Goal: Task Accomplishment & Management: Use online tool/utility

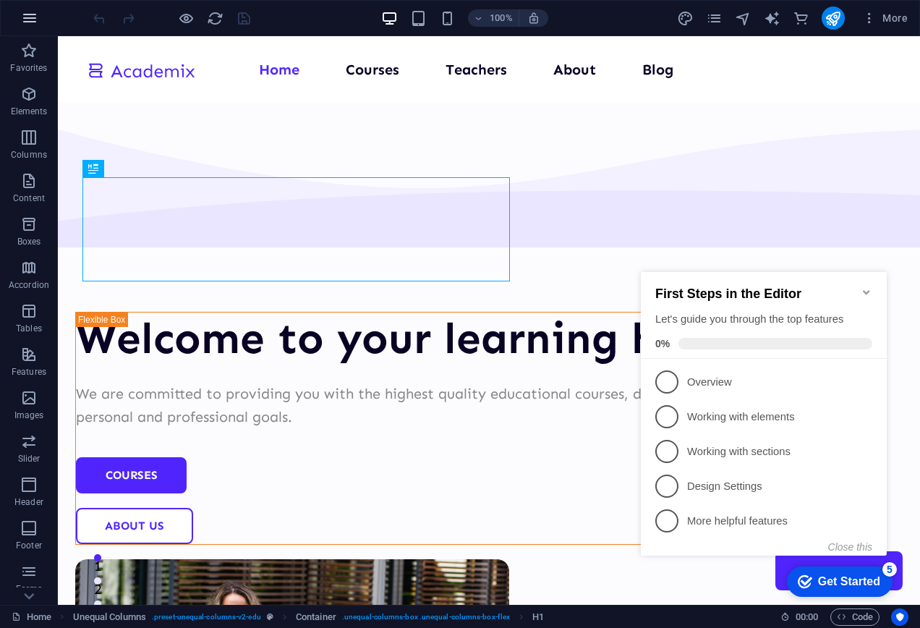
click at [33, 22] on icon "button" at bounding box center [29, 17] width 17 height 17
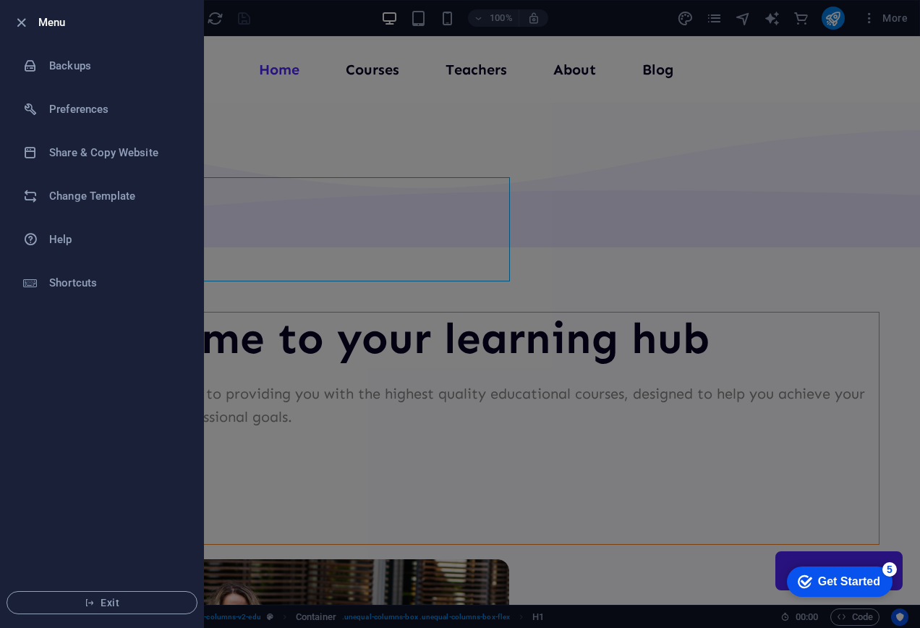
click at [282, 140] on div at bounding box center [460, 314] width 920 height 628
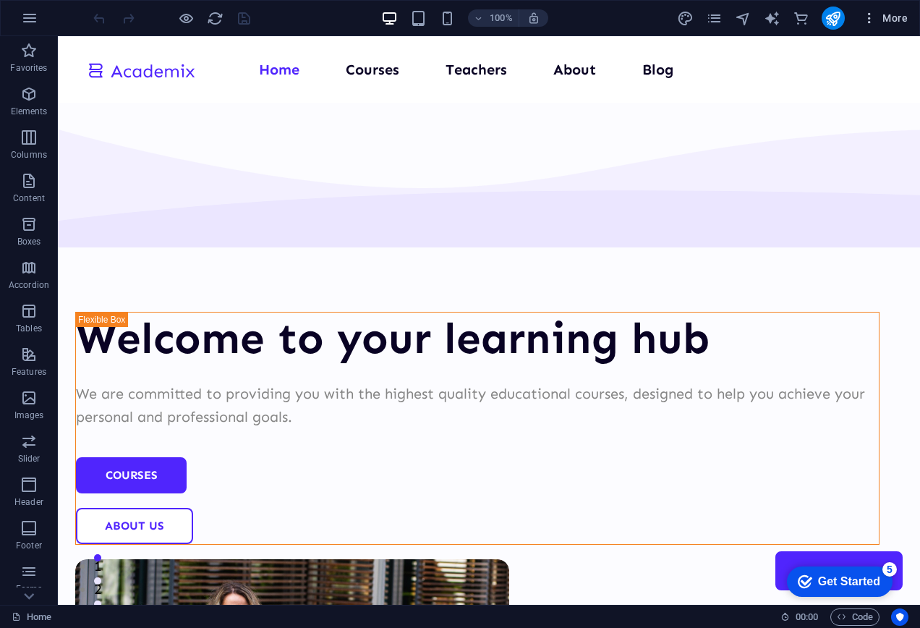
click at [869, 16] on icon "button" at bounding box center [869, 18] width 14 height 14
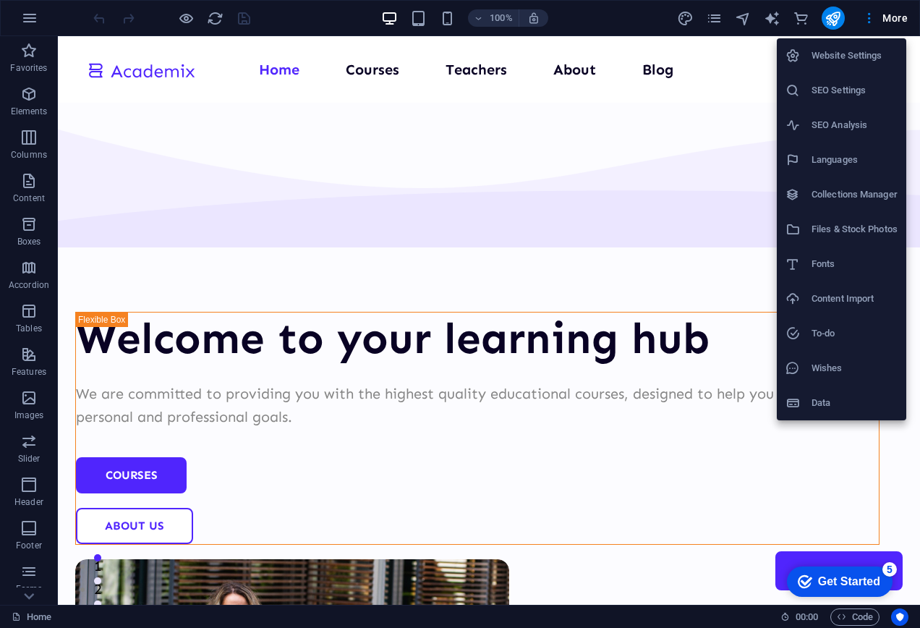
click at [877, 13] on div at bounding box center [460, 314] width 920 height 628
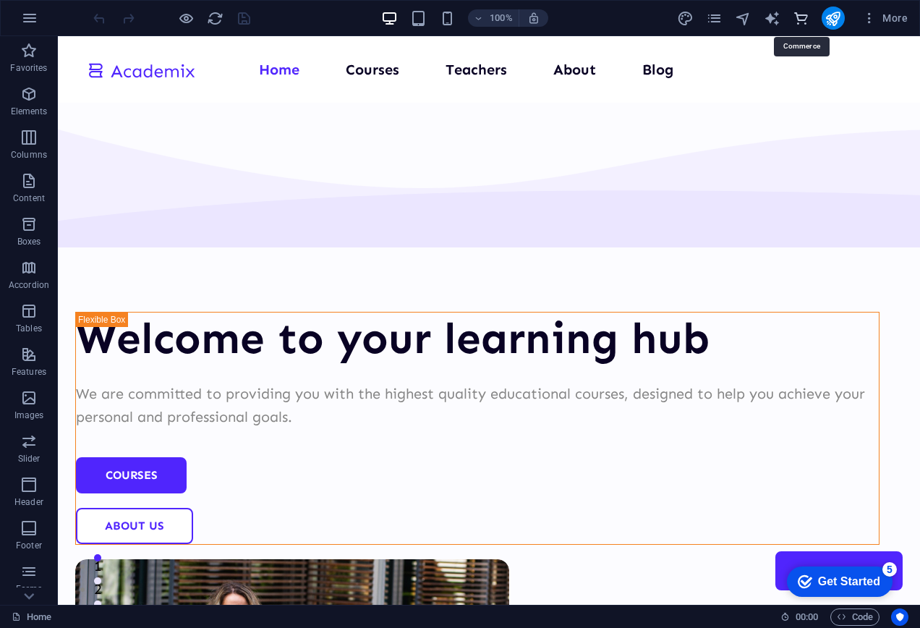
click at [795, 20] on icon "commerce" at bounding box center [801, 18] width 17 height 17
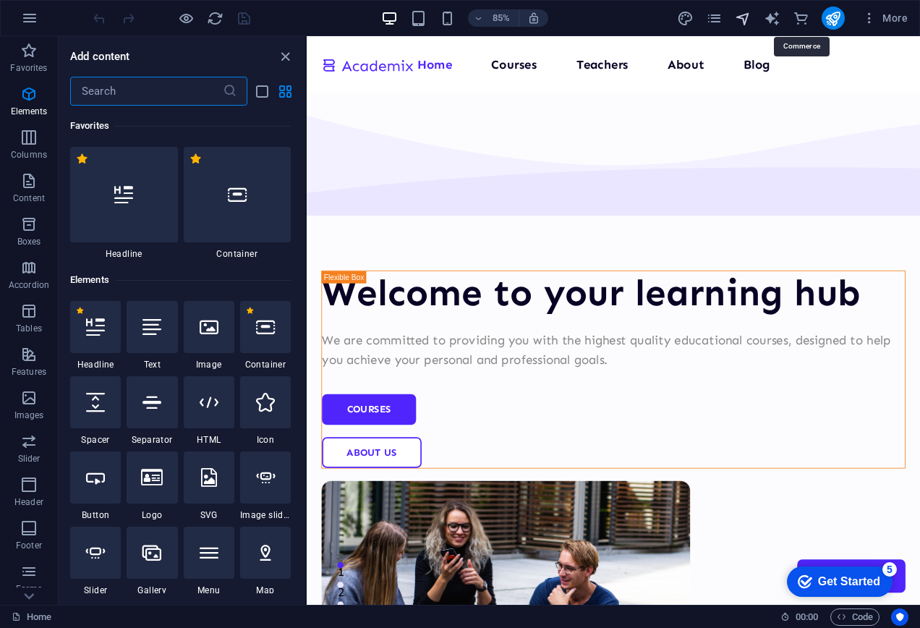
scroll to position [13939, 0]
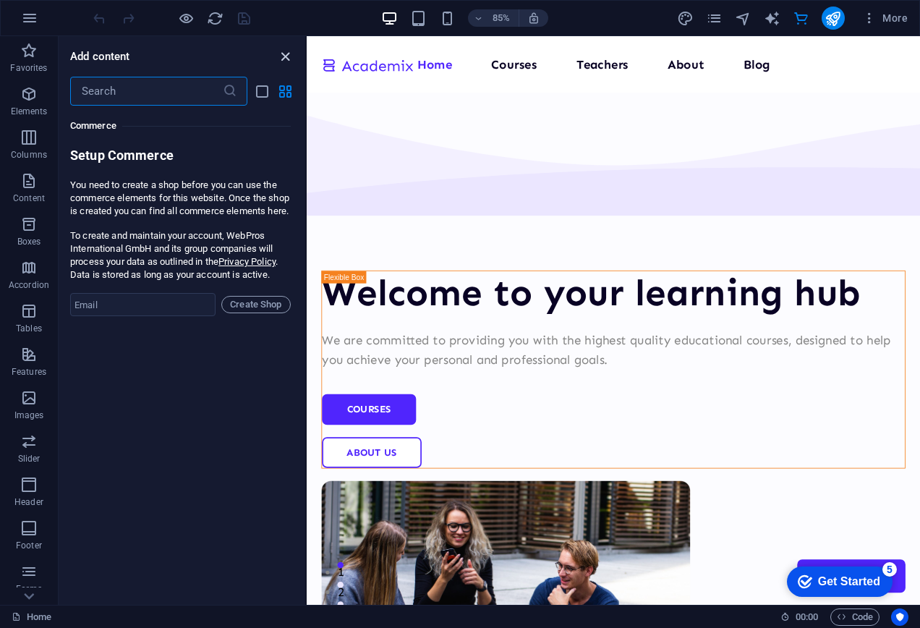
click at [279, 54] on icon "close panel" at bounding box center [285, 56] width 17 height 17
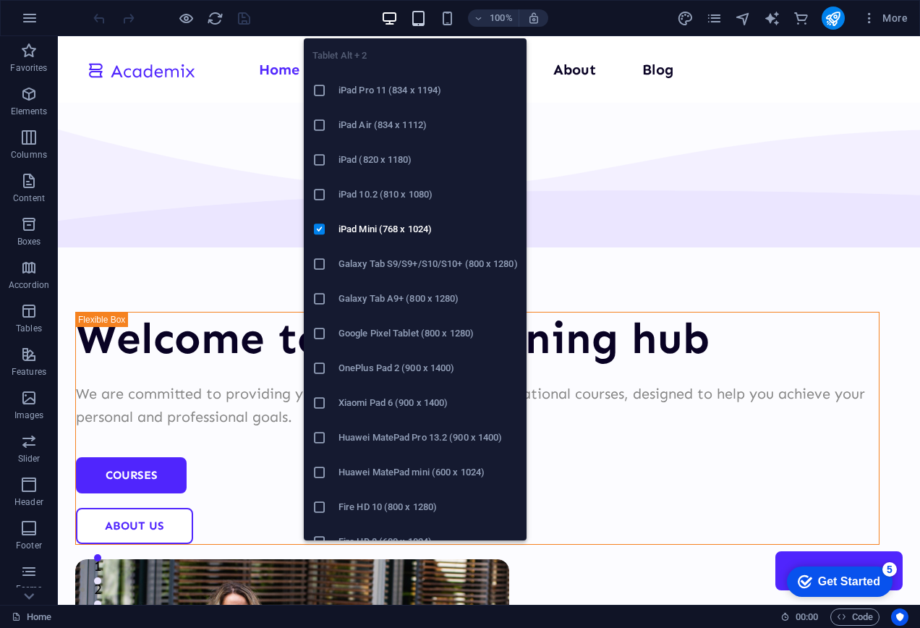
click at [414, 23] on icon "button" at bounding box center [418, 18] width 17 height 17
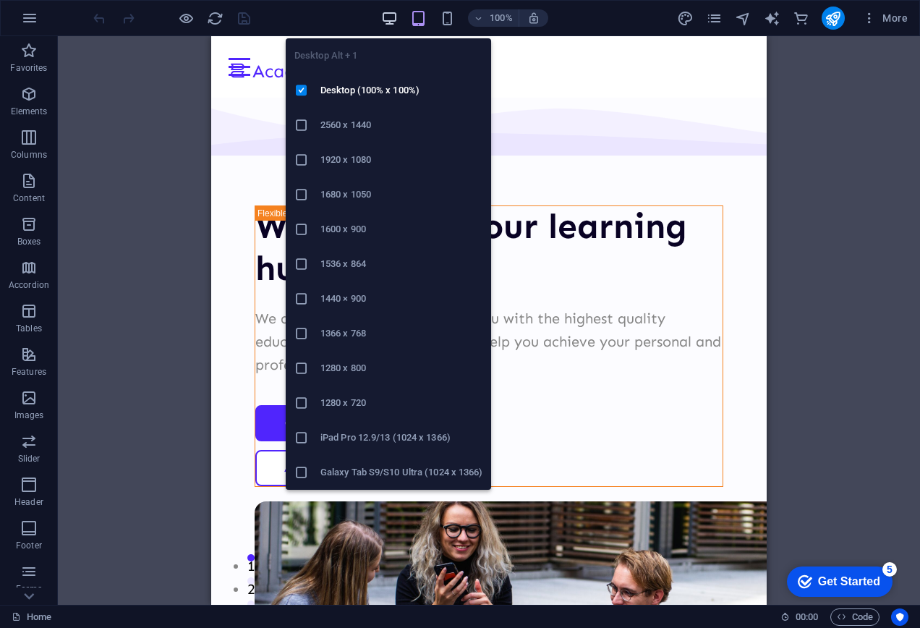
click at [393, 20] on icon "button" at bounding box center [389, 18] width 17 height 17
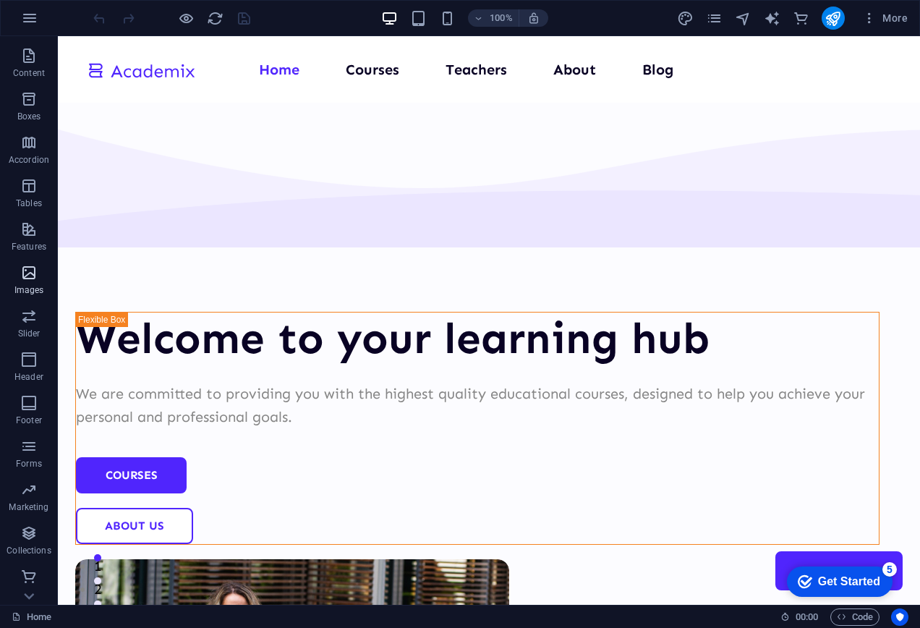
scroll to position [126, 0]
click at [27, 530] on icon "button" at bounding box center [28, 532] width 17 height 17
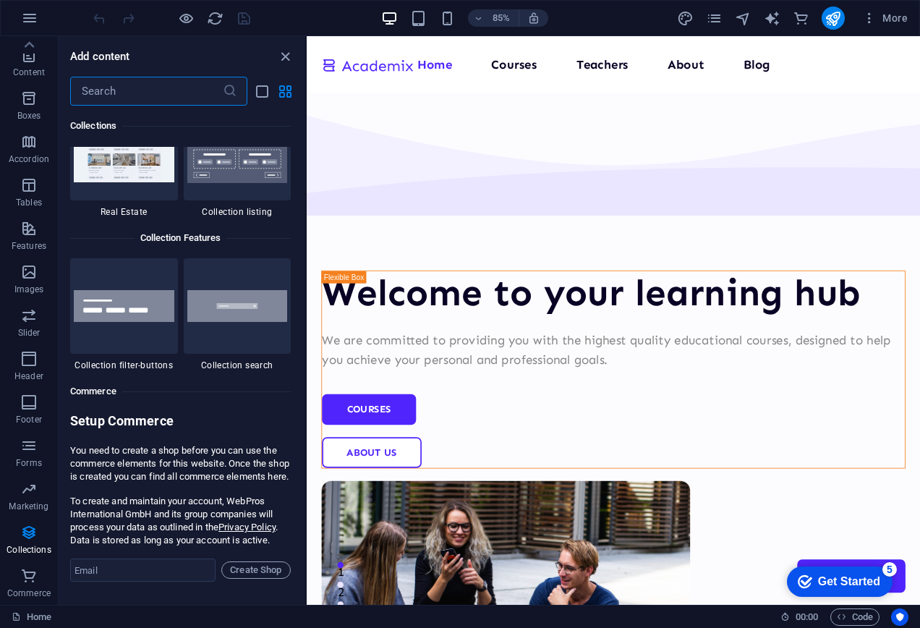
scroll to position [13675, 0]
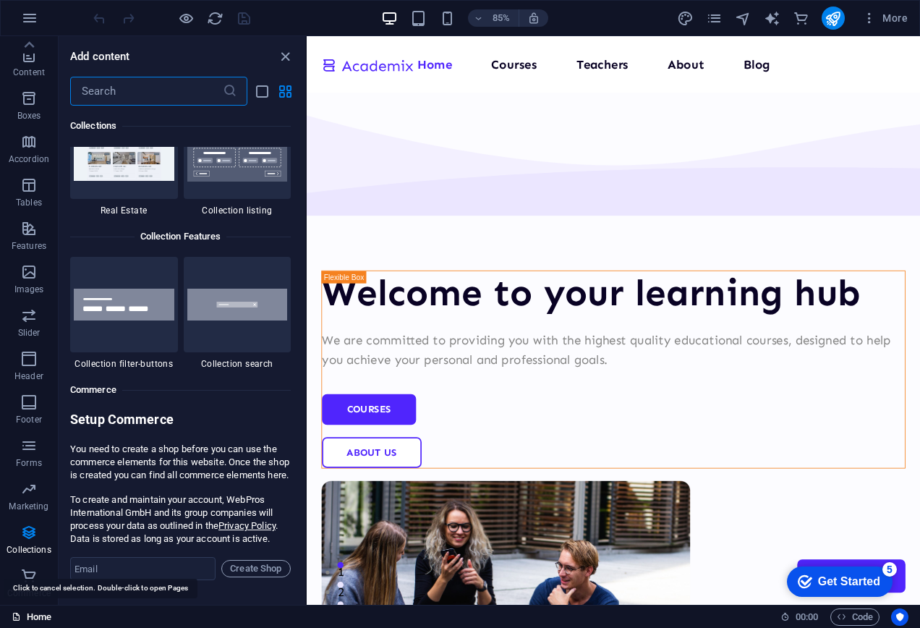
click at [31, 616] on link "Home" at bounding box center [32, 616] width 40 height 17
click at [280, 61] on icon "close panel" at bounding box center [285, 56] width 17 height 17
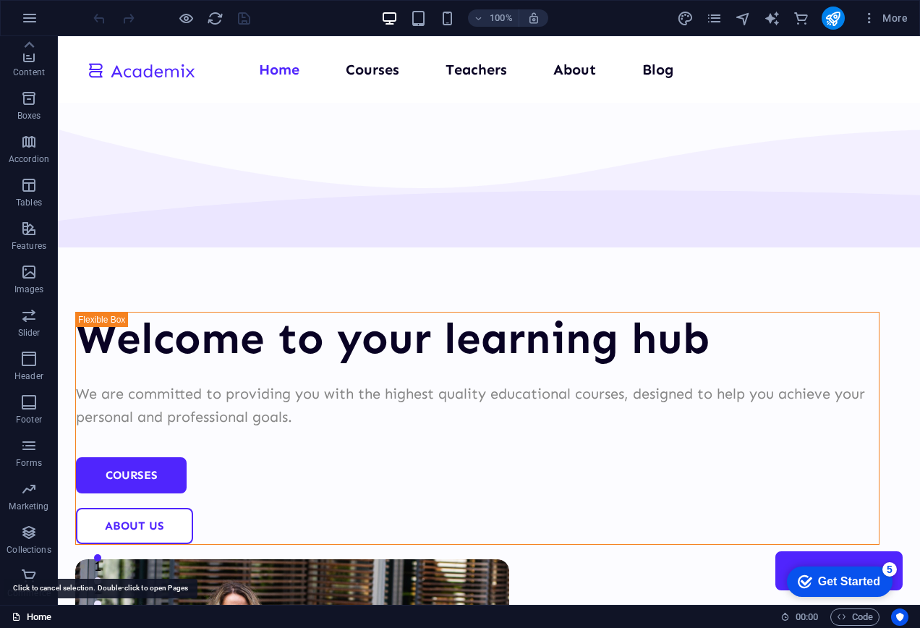
click at [46, 616] on link "Home" at bounding box center [32, 616] width 40 height 17
click at [43, 616] on link "Home" at bounding box center [32, 616] width 40 height 17
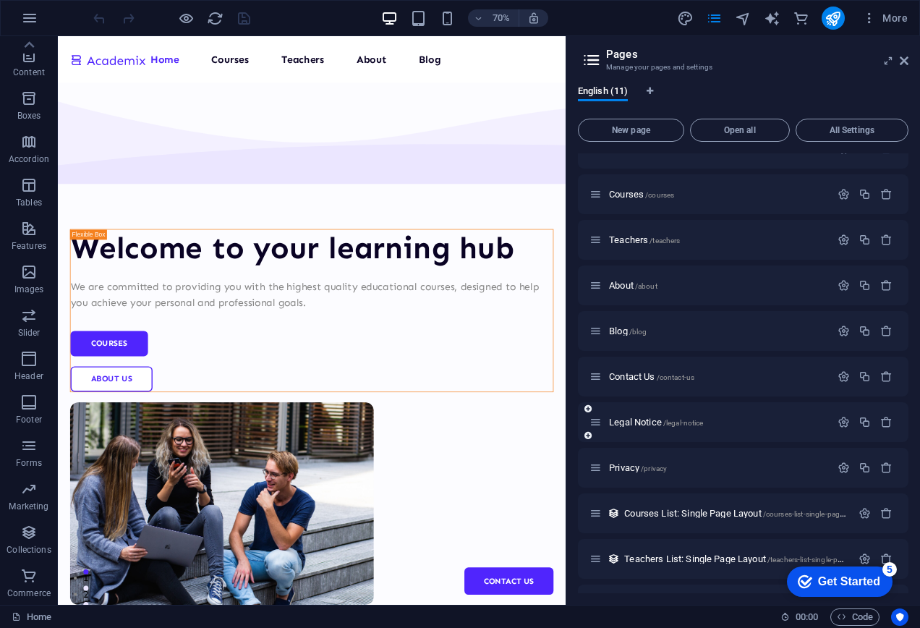
scroll to position [0, 0]
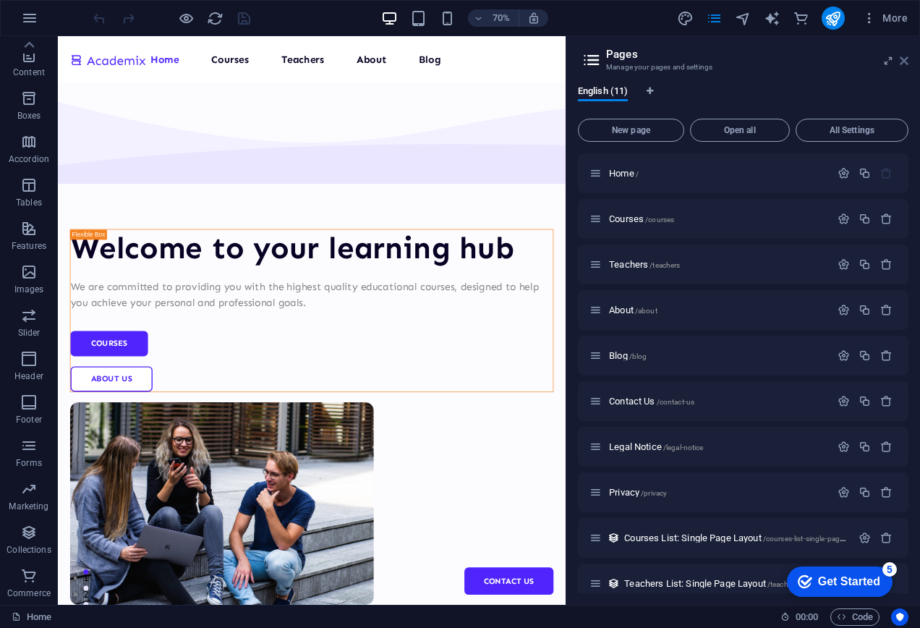
click at [907, 59] on icon at bounding box center [904, 61] width 9 height 12
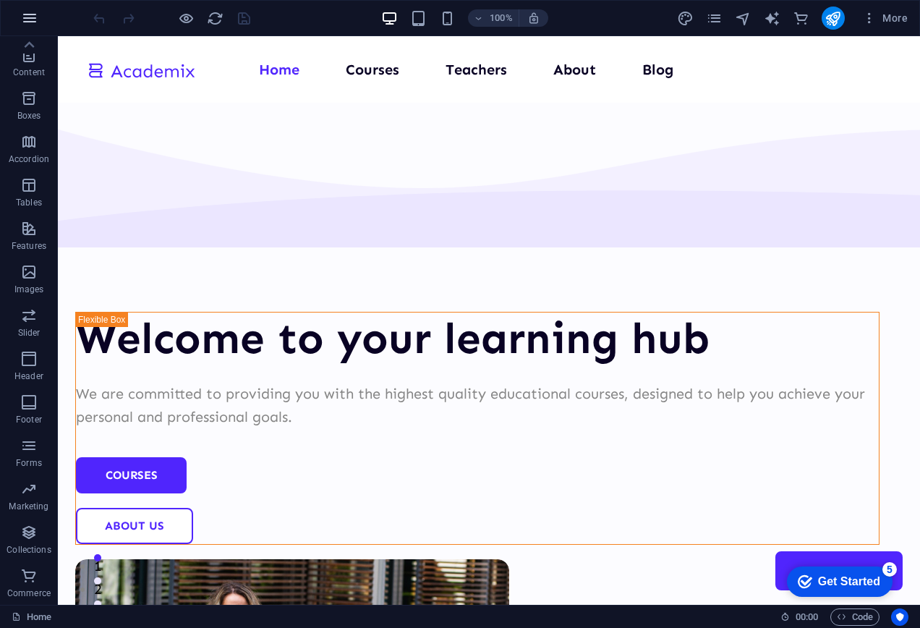
click at [29, 20] on icon "button" at bounding box center [29, 17] width 17 height 17
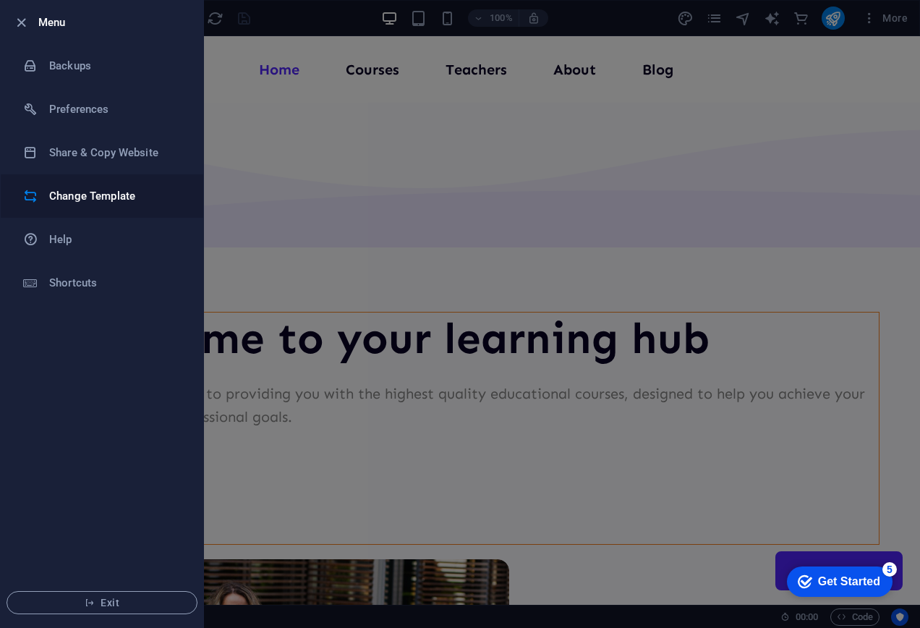
click at [89, 183] on li "Change Template" at bounding box center [102, 195] width 203 height 43
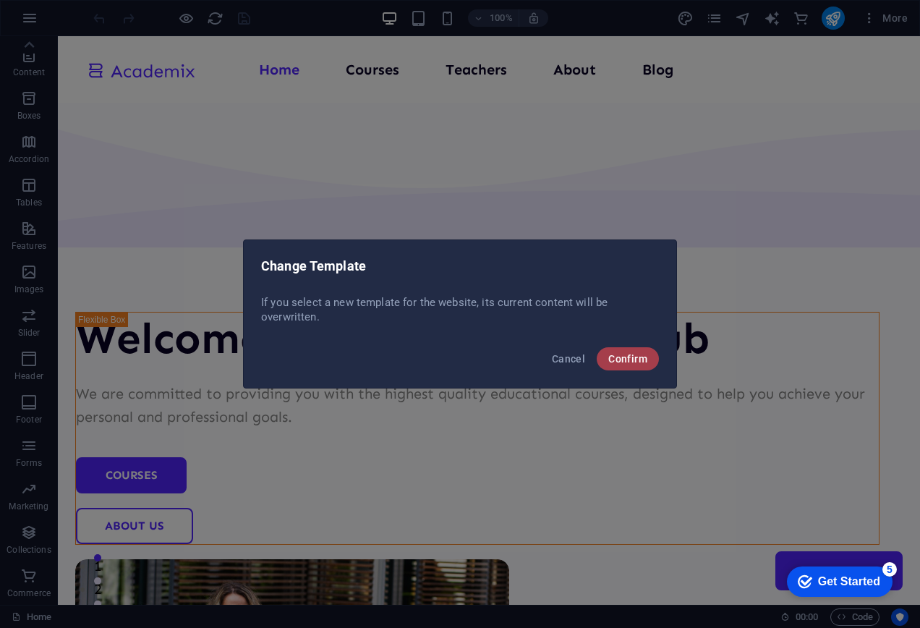
click at [640, 363] on span "Confirm" at bounding box center [627, 359] width 39 height 12
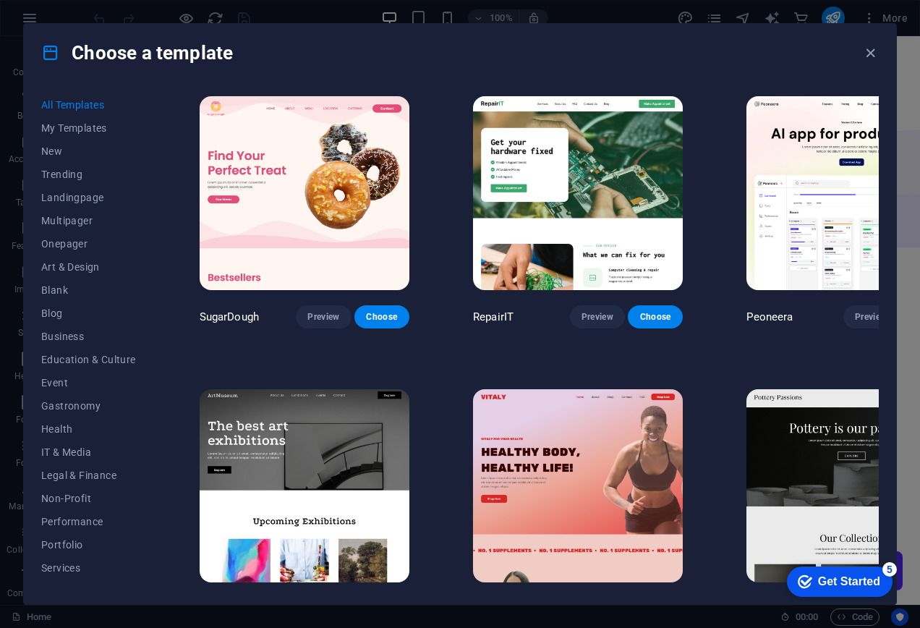
click at [773, 192] on img at bounding box center [851, 193] width 210 height 194
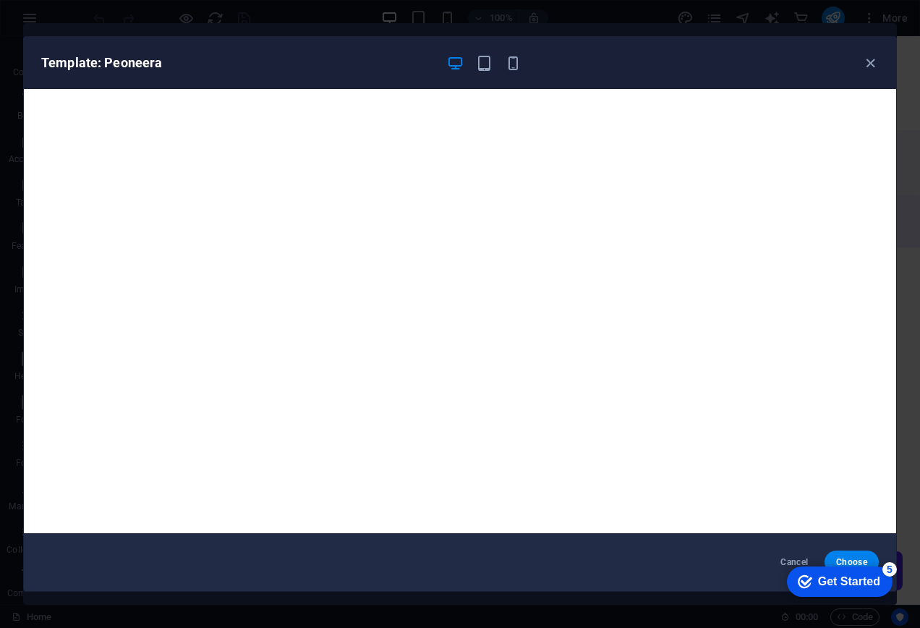
click at [820, 577] on div "Get Started" at bounding box center [849, 581] width 62 height 13
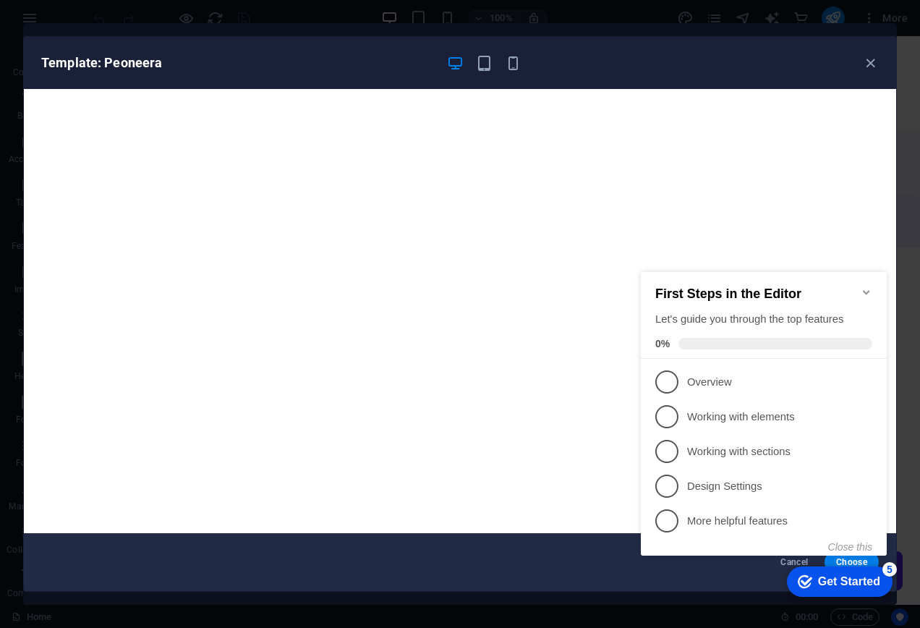
click at [621, 586] on div "Cancel Choose" at bounding box center [460, 562] width 872 height 58
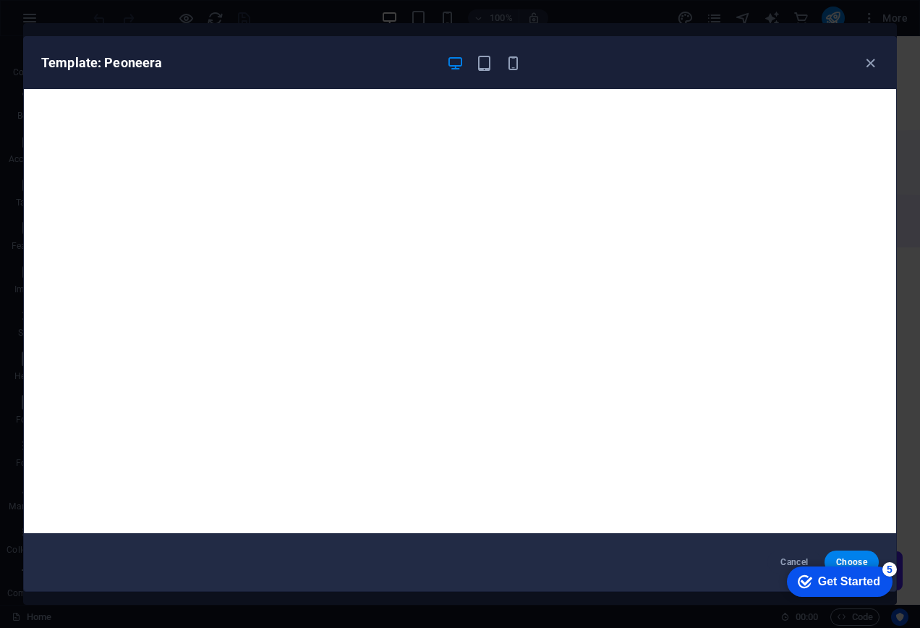
click div "checkmark Get Started 5 First Steps in the Editor Let's guide you through the t…"
click at [839, 555] on button "Choose" at bounding box center [852, 561] width 54 height 23
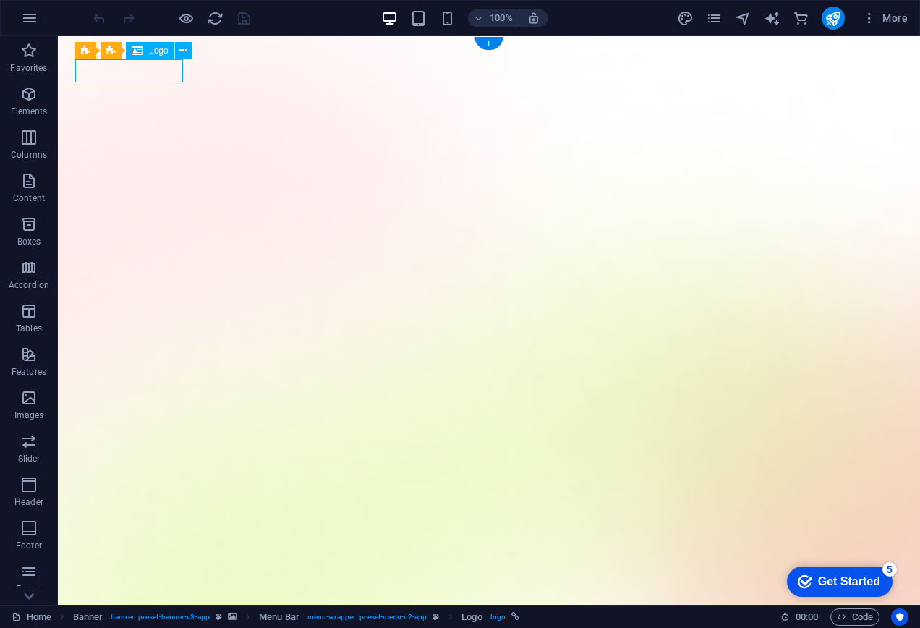
select select "px"
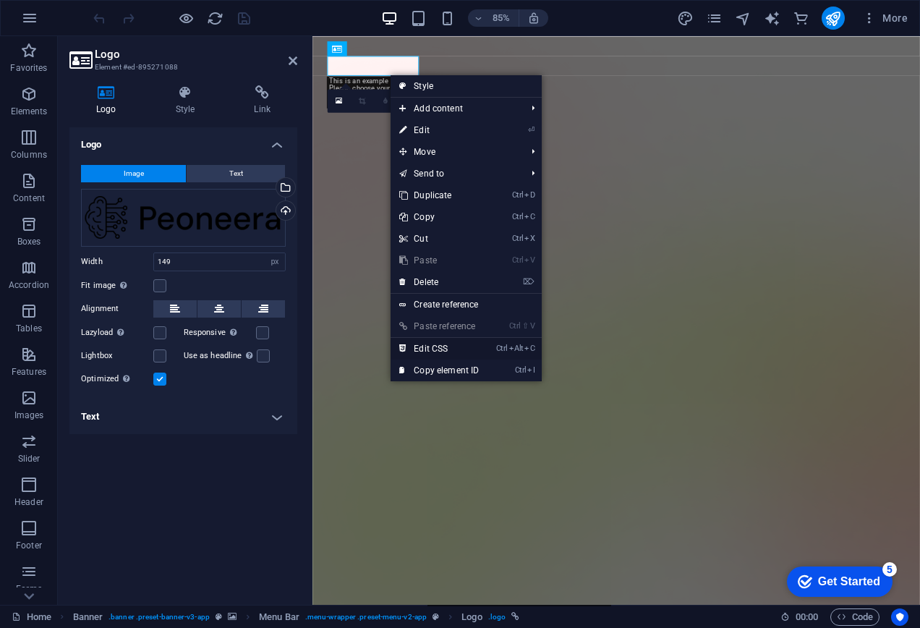
click at [428, 352] on link "Ctrl Alt C Edit CSS" at bounding box center [439, 349] width 97 height 22
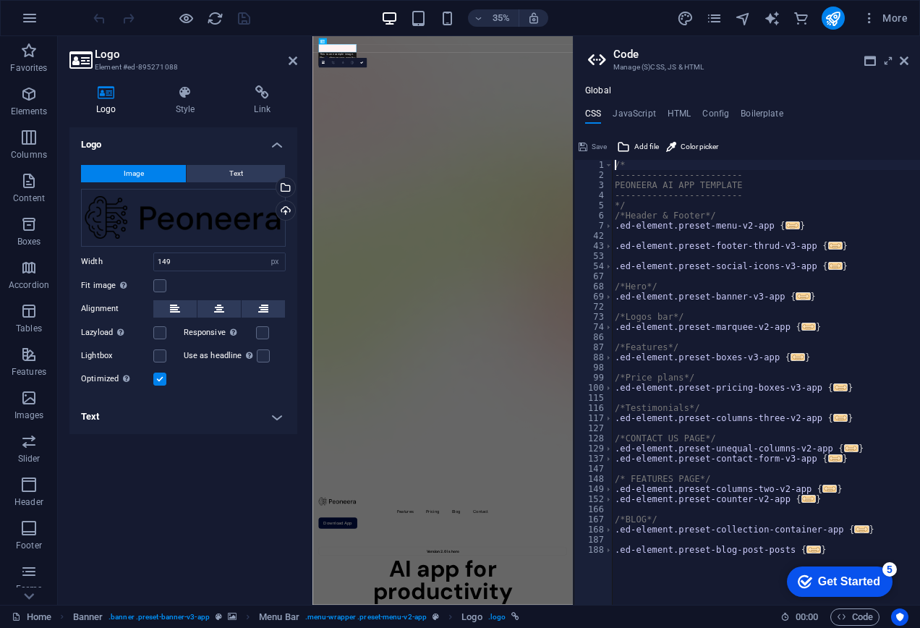
click at [913, 58] on aside "Code Manage (S)CSS, JS & HTML Global CSS JavaScript HTML Config Boilerplate /* …" at bounding box center [746, 320] width 347 height 569
click at [907, 61] on icon at bounding box center [904, 61] width 9 height 12
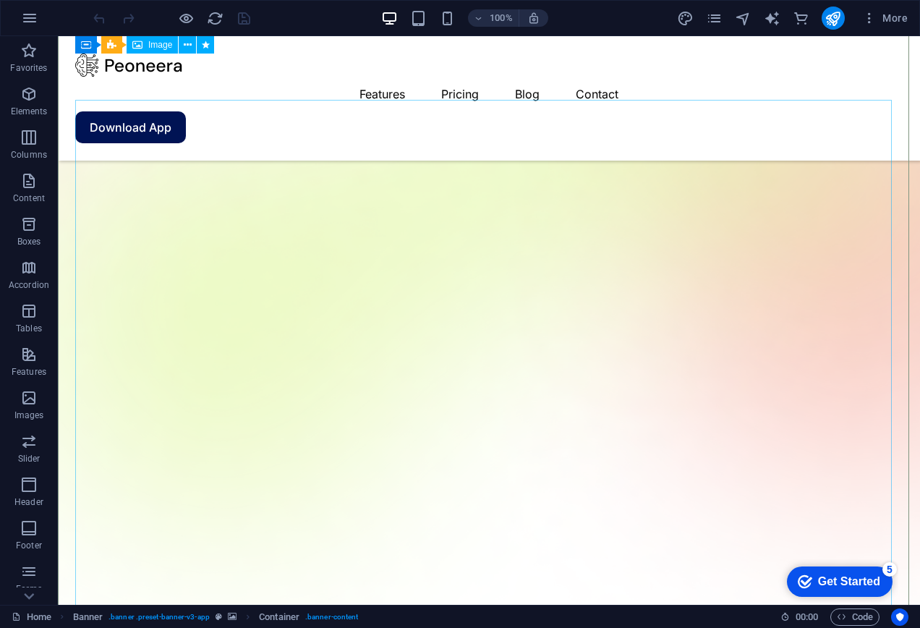
scroll to position [289, 0]
click at [866, 17] on icon "button" at bounding box center [869, 18] width 14 height 14
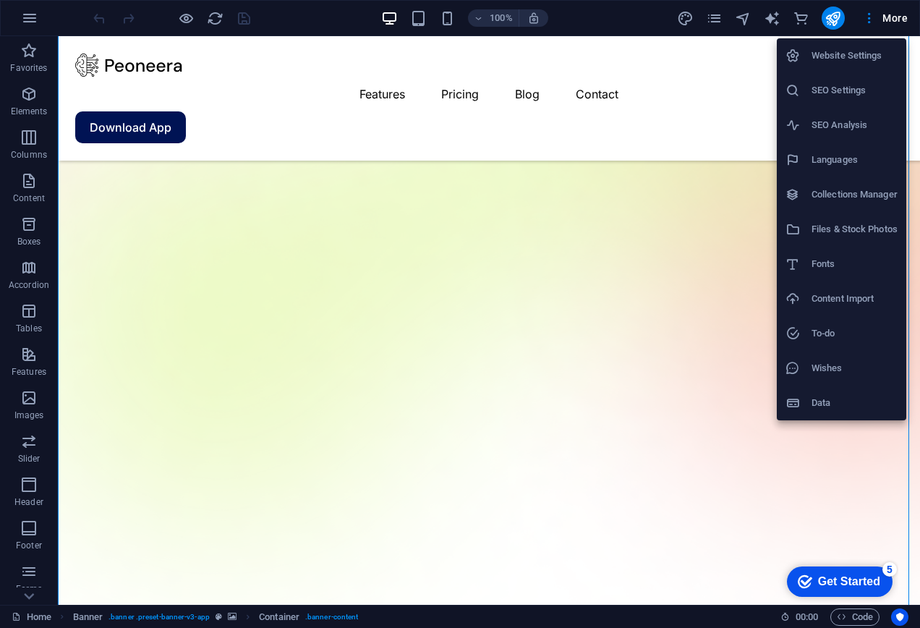
click at [715, 59] on div at bounding box center [460, 314] width 920 height 628
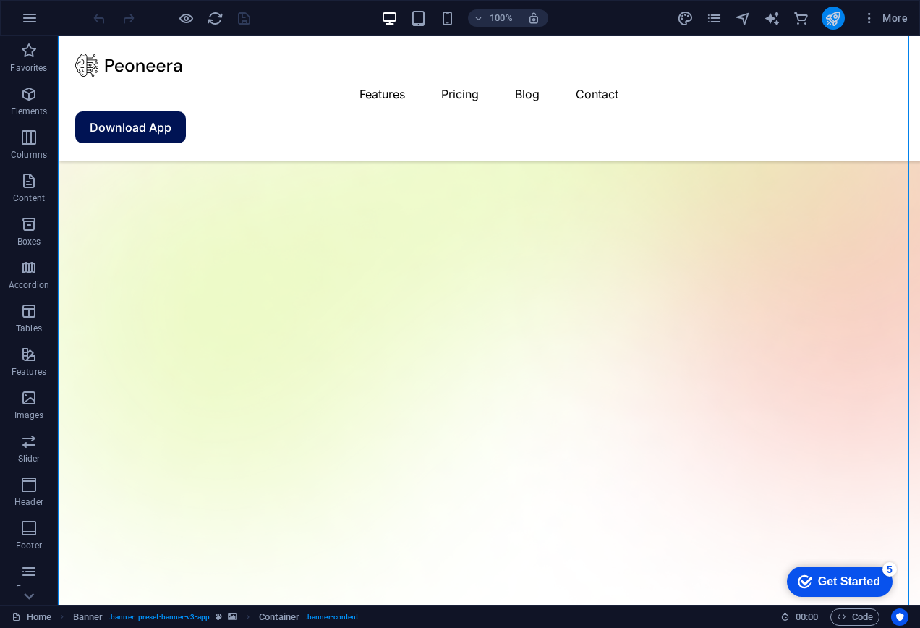
click at [825, 17] on icon "publish" at bounding box center [833, 18] width 17 height 17
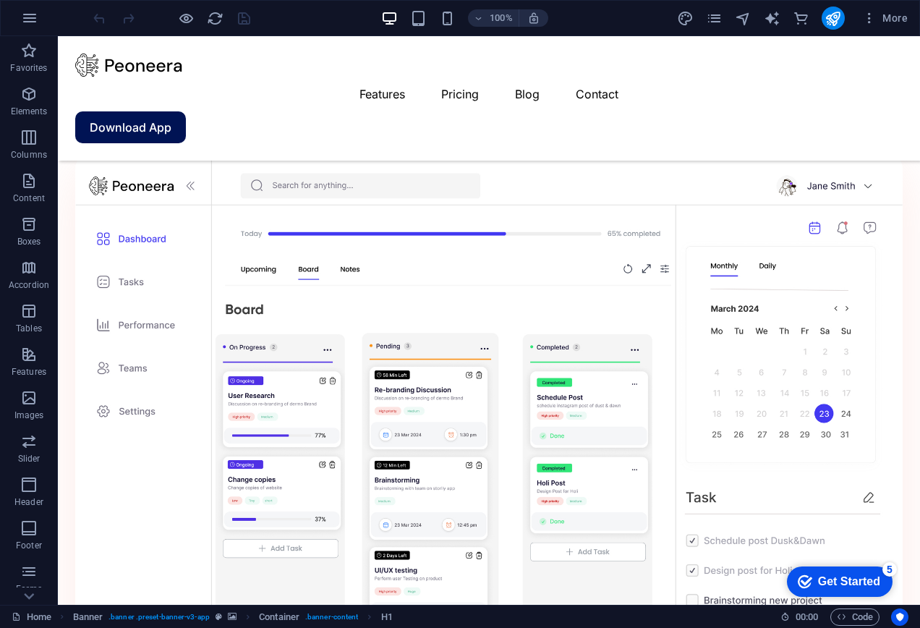
scroll to position [1374, 0]
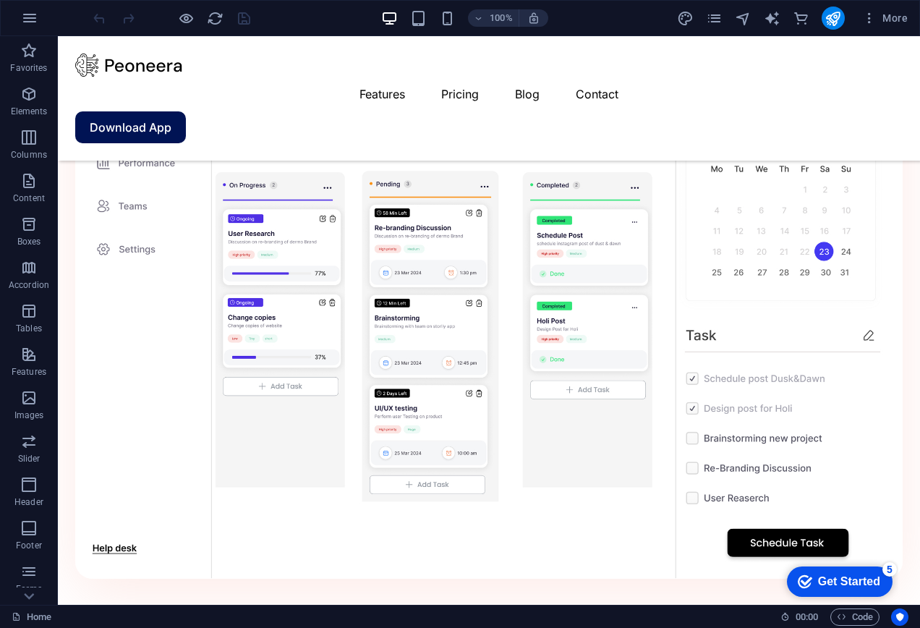
click at [848, 576] on div "Get Started" at bounding box center [849, 581] width 62 height 13
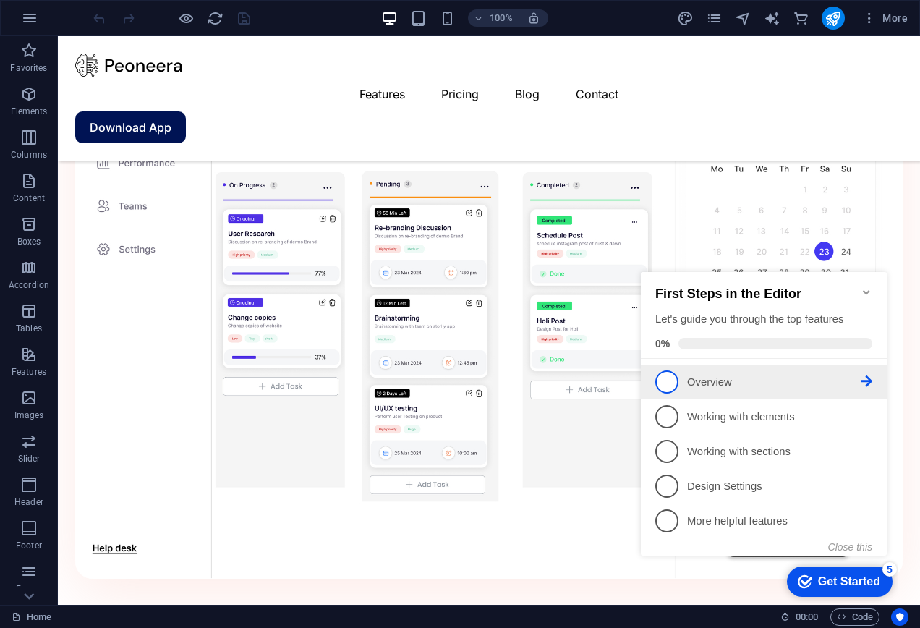
click at [673, 378] on span "1" at bounding box center [666, 381] width 23 height 23
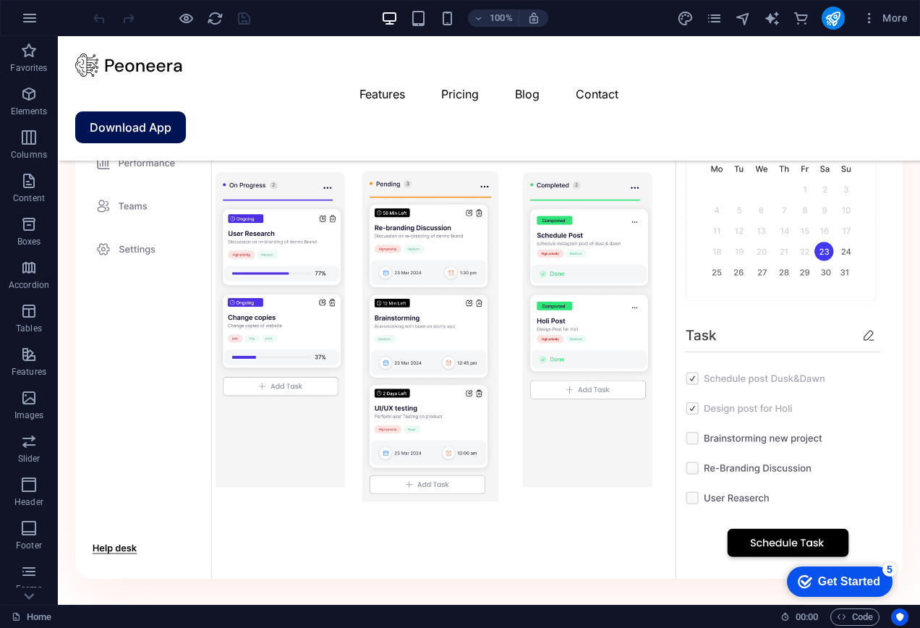
scroll to position [0, 0]
click at [818, 578] on div "Get Started" at bounding box center [849, 581] width 62 height 13
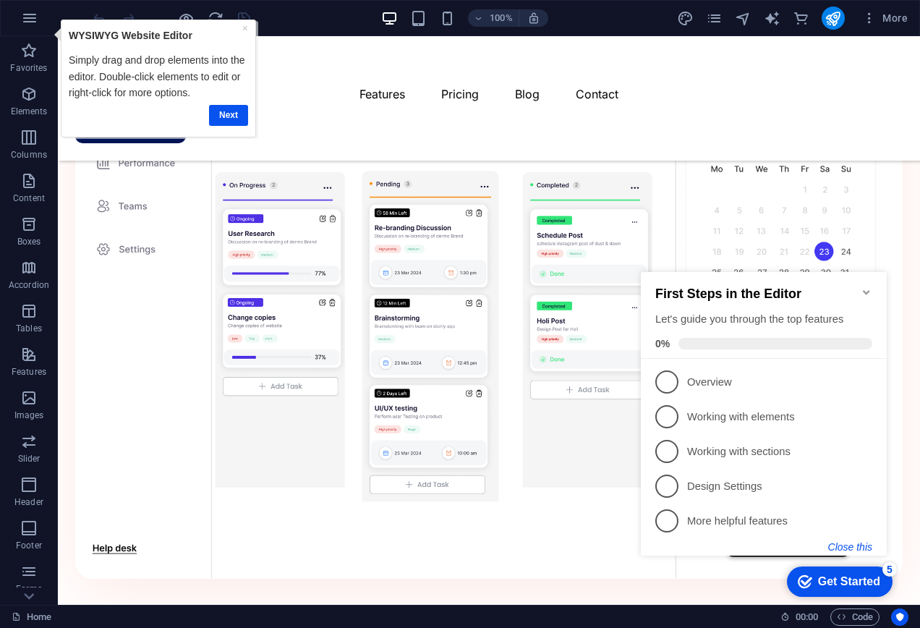
click at [841, 544] on button "Close this" at bounding box center [850, 547] width 44 height 12
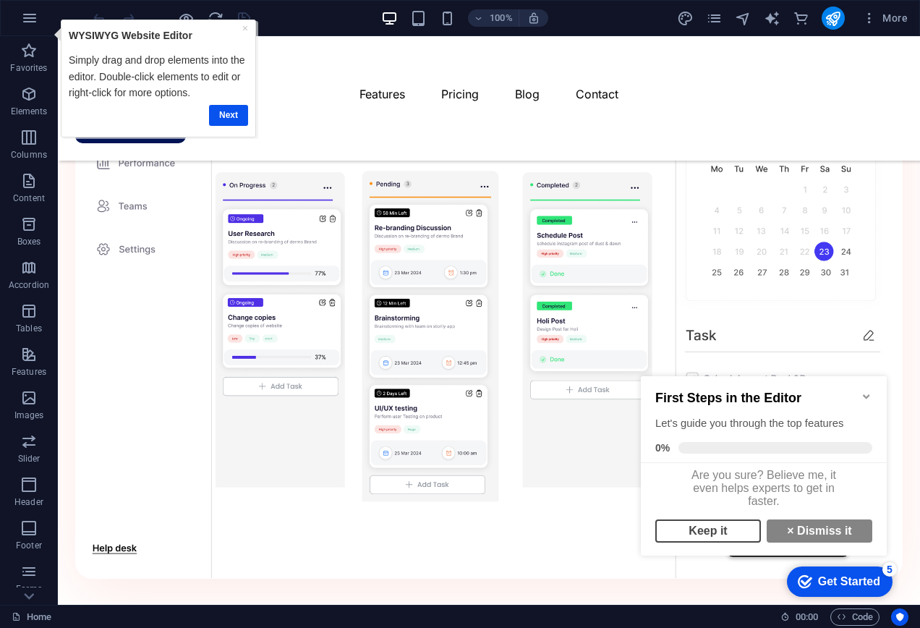
click at [739, 535] on link "Keep it" at bounding box center [708, 530] width 106 height 23
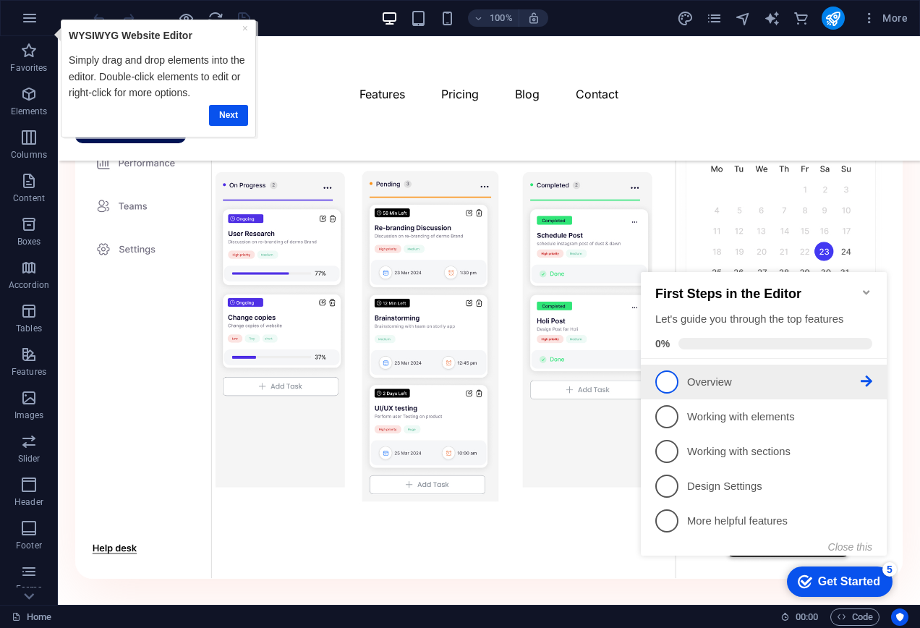
click at [673, 382] on span "1" at bounding box center [666, 381] width 23 height 23
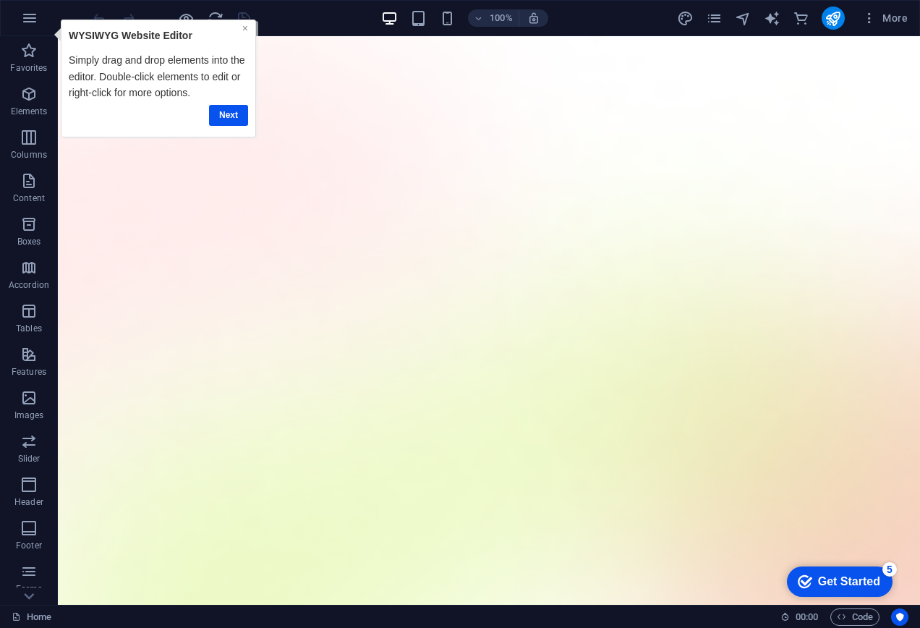
click at [242, 29] on link "×" at bounding box center [245, 28] width 6 height 12
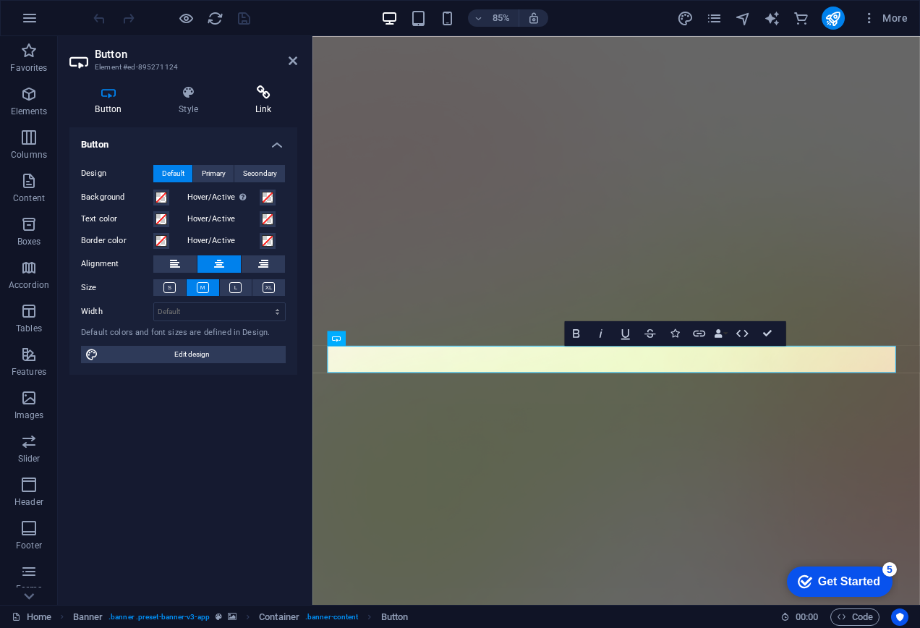
click at [259, 98] on icon at bounding box center [263, 92] width 68 height 14
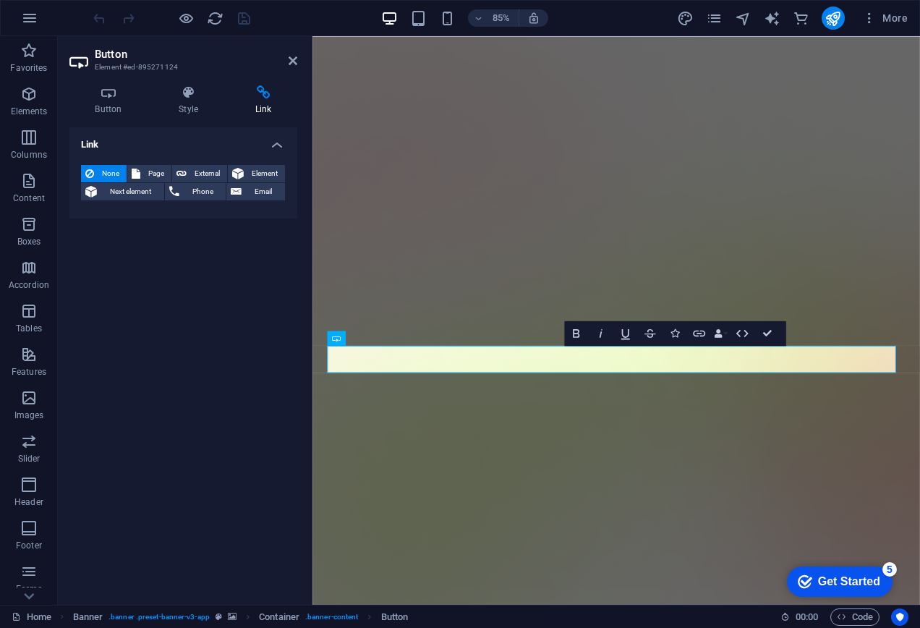
click at [106, 148] on h4 "Link" at bounding box center [183, 140] width 228 height 26
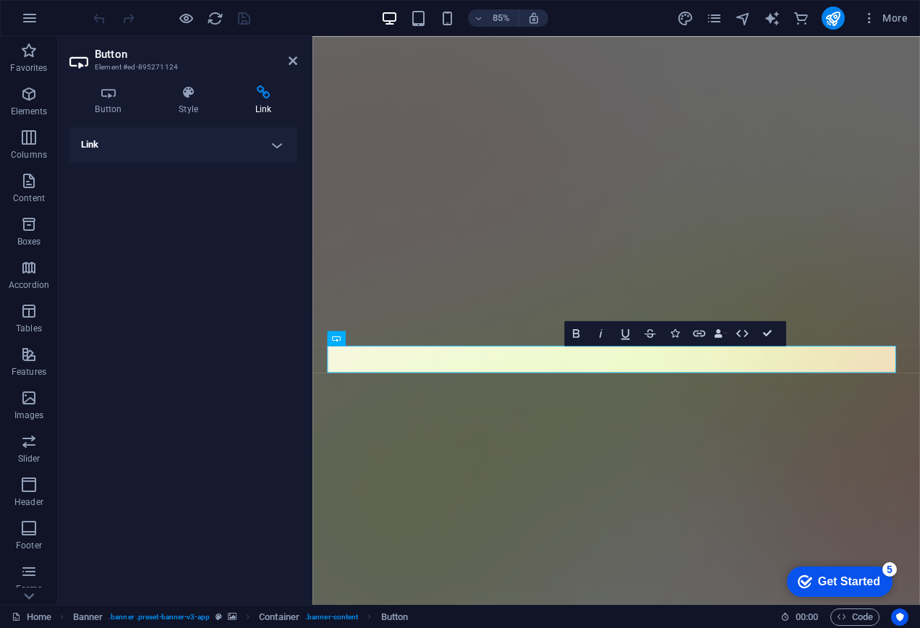
click at [106, 148] on h4 "Link" at bounding box center [183, 144] width 228 height 35
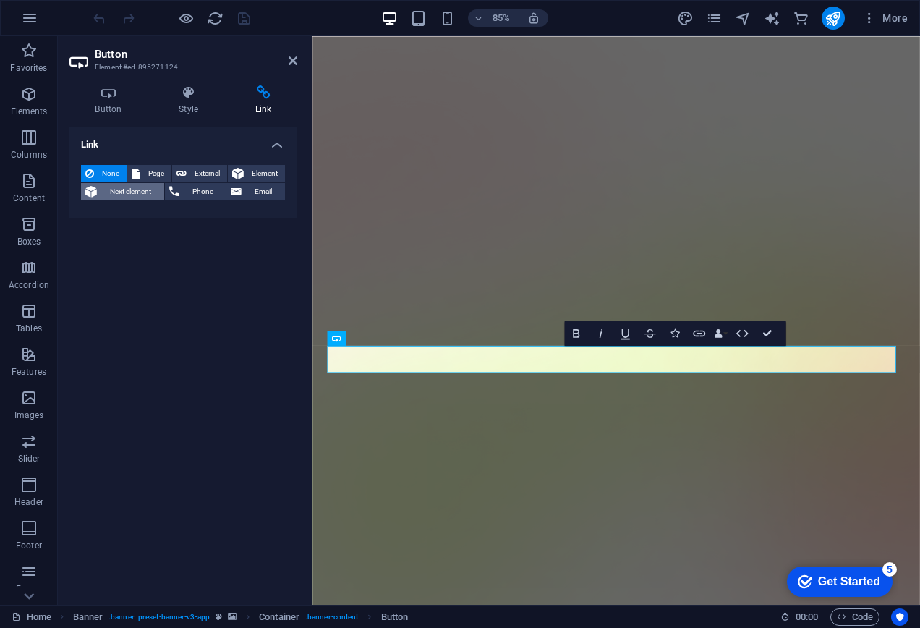
click at [136, 188] on span "Next element" at bounding box center [130, 191] width 59 height 17
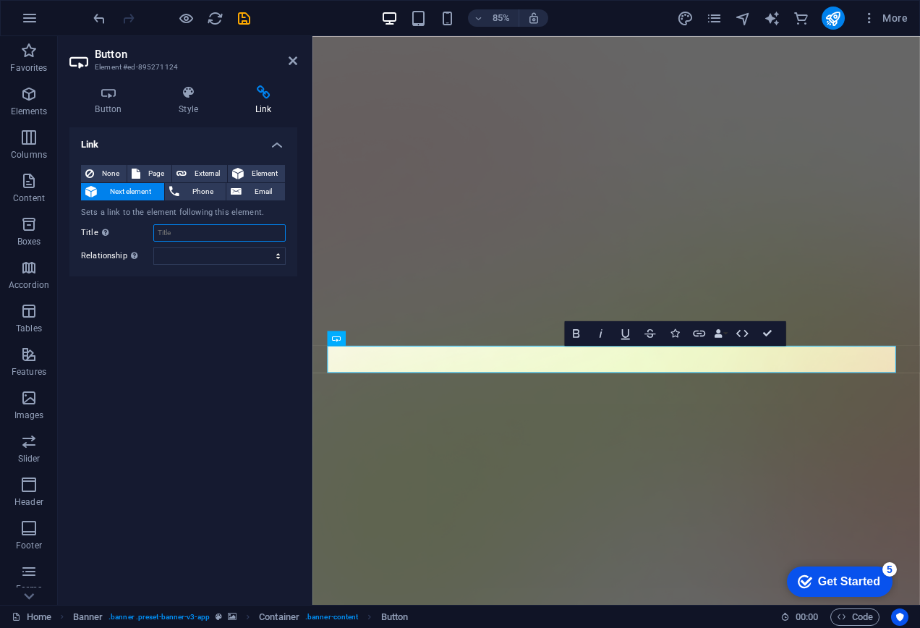
click at [199, 232] on input "Title Additional link description, should not be the same as the link text. The…" at bounding box center [219, 232] width 132 height 17
click at [200, 253] on select "alternate author bookmark external help license next nofollow noreferrer noopen…" at bounding box center [219, 255] width 132 height 17
click at [106, 307] on div "Link None Page External Element Next element Phone Email Sets a link to the ele…" at bounding box center [183, 360] width 228 height 466
click at [116, 176] on span "None" at bounding box center [110, 173] width 24 height 17
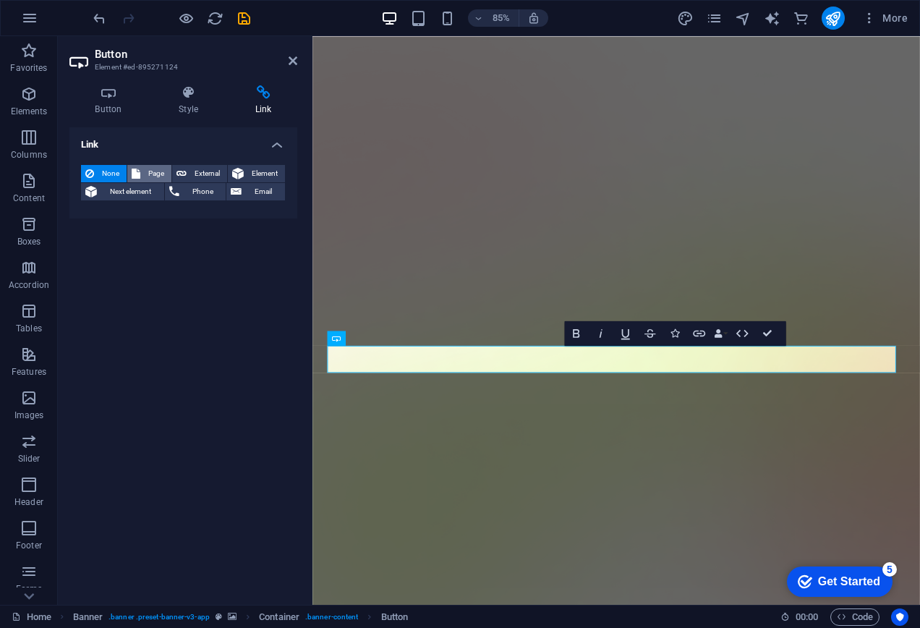
click at [149, 171] on span "Page" at bounding box center [156, 173] width 22 height 17
select select
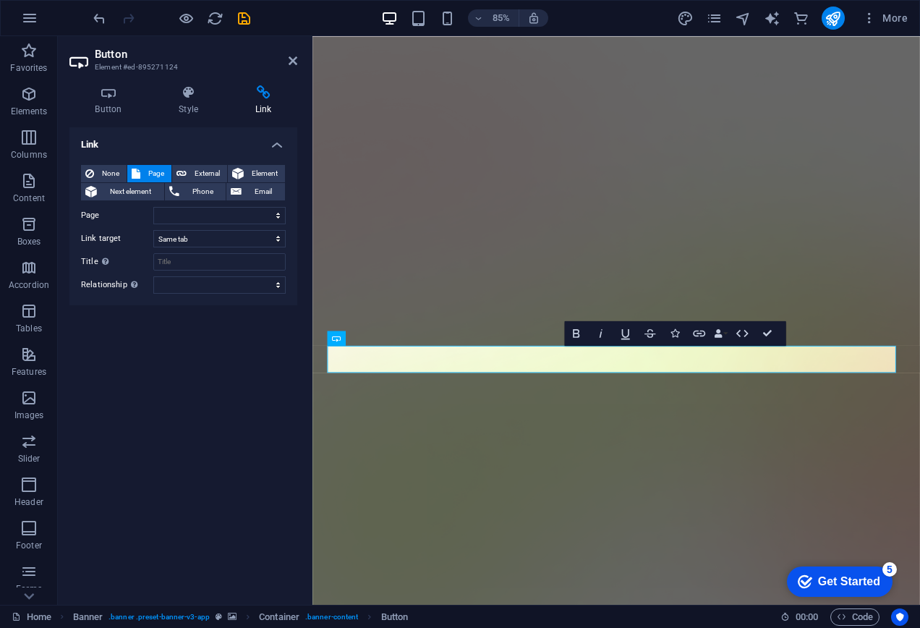
click at [287, 67] on header "Button Element #ed-895271124" at bounding box center [183, 55] width 228 height 38
click at [299, 60] on aside "Button Element #ed-895271124 Button Style Link Button Design Default Primary Se…" at bounding box center [185, 320] width 255 height 569
click at [289, 67] on header "Button Element #ed-895271124" at bounding box center [183, 55] width 228 height 38
click at [291, 62] on icon at bounding box center [293, 61] width 9 height 12
